Goal: Navigation & Orientation: Understand site structure

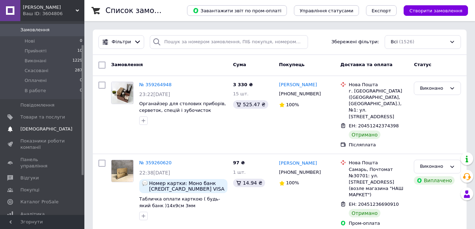
click at [63, 126] on link "Сповіщення 0 0" at bounding box center [43, 129] width 86 height 12
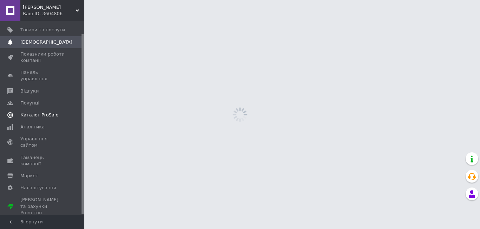
scroll to position [13, 0]
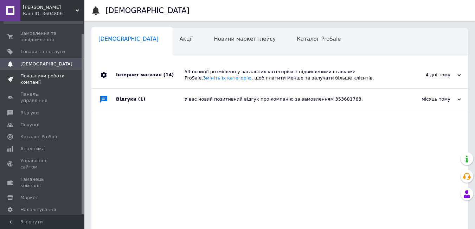
click at [45, 82] on span "Показники роботи компанії" at bounding box center [42, 79] width 45 height 13
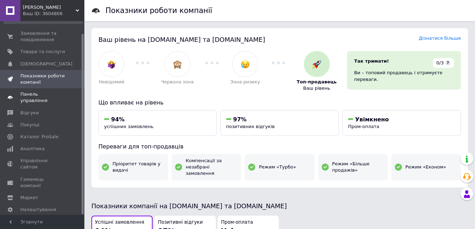
click at [40, 98] on link "Панель управління" at bounding box center [43, 97] width 86 height 18
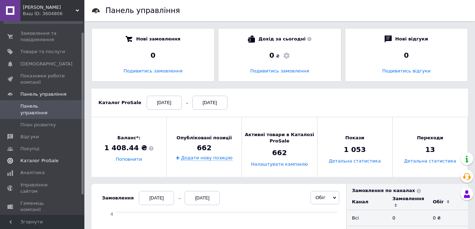
click at [60, 157] on span "Каталог ProSale" at bounding box center [42, 160] width 45 height 6
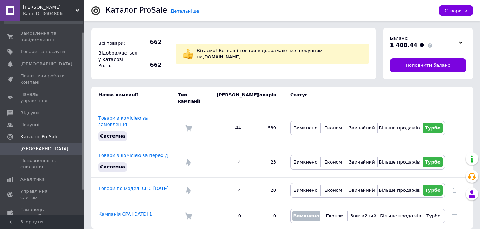
click at [52, 13] on div "Ваш ID: 3604806" at bounding box center [53, 14] width 61 height 6
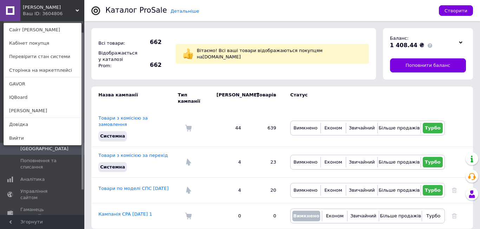
click at [52, 13] on div "Ваш ID: 3604806" at bounding box center [38, 14] width 30 height 6
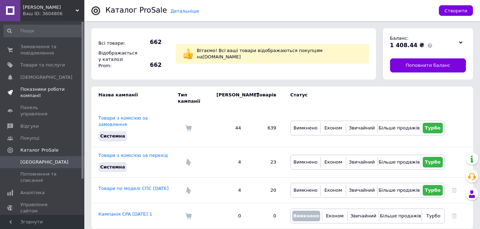
click at [54, 91] on span "Показники роботи компанії" at bounding box center [42, 92] width 45 height 13
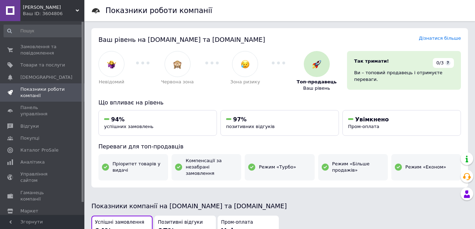
click at [71, 8] on span "[PERSON_NAME]" at bounding box center [49, 7] width 53 height 6
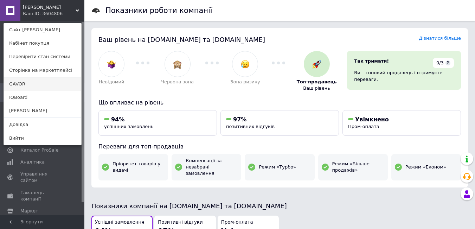
click at [35, 87] on link "GAVOR" at bounding box center [42, 83] width 77 height 13
